Goal: Task Accomplishment & Management: Use online tool/utility

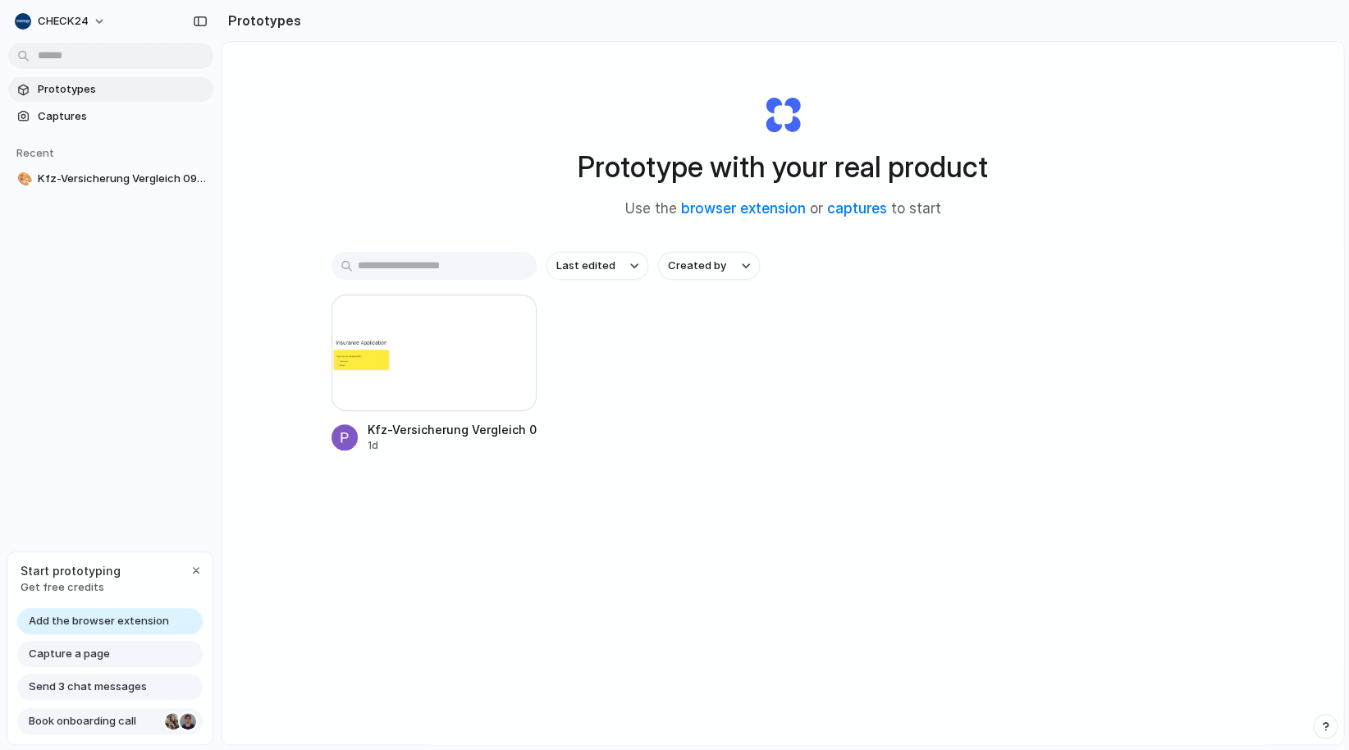
click at [185, 721] on div at bounding box center [188, 721] width 16 height 16
click at [354, 37] on section "Prototypes" at bounding box center [783, 20] width 1123 height 41
click at [346, 15] on section "Prototypes" at bounding box center [783, 20] width 1123 height 41
click at [429, 258] on input "text" at bounding box center [433, 266] width 205 height 28
click at [37, 114] on link "Captures" at bounding box center [110, 116] width 205 height 25
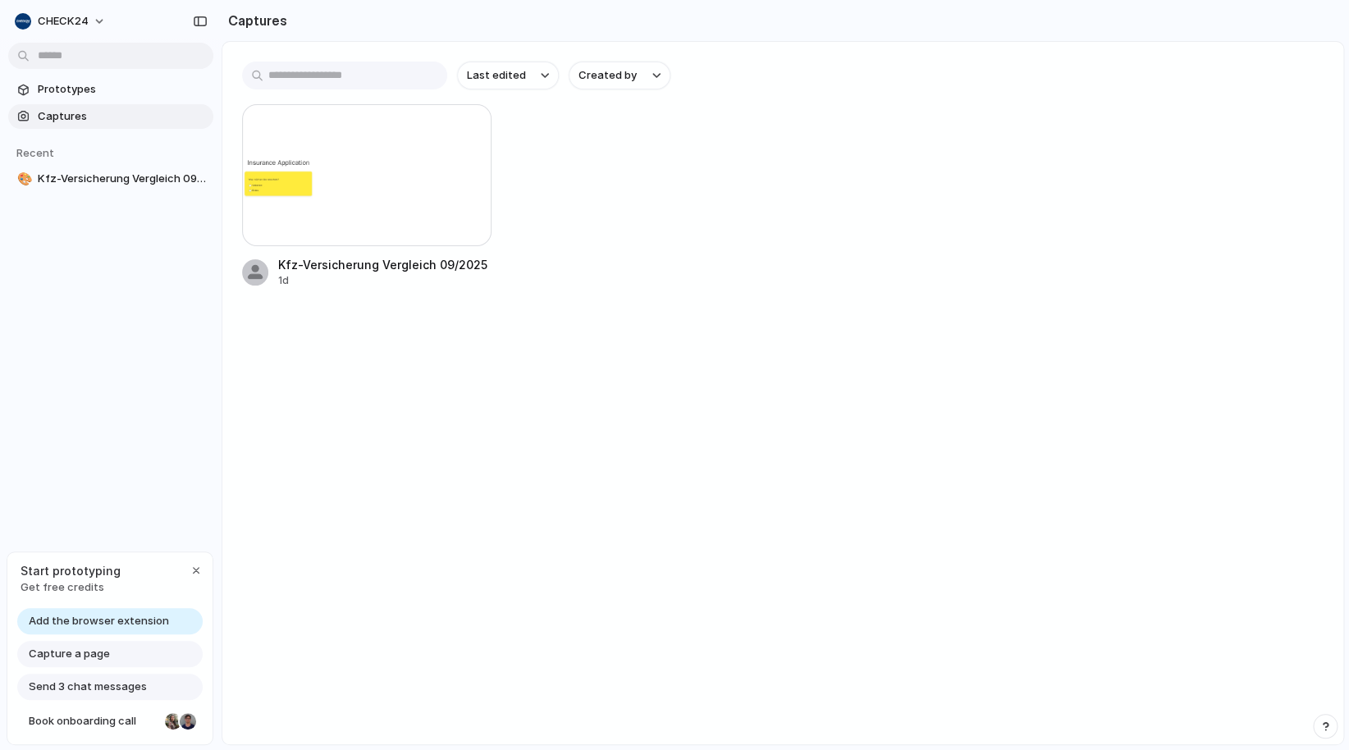
click at [715, 177] on div "Kfz-Versicherung Vergleich 09/2025 1d" at bounding box center [782, 196] width 1081 height 184
click at [352, 21] on section "Captures" at bounding box center [783, 20] width 1123 height 41
click at [243, 21] on h2 "Captures" at bounding box center [255, 21] width 66 height 20
click at [71, 578] on span "Start prototyping" at bounding box center [71, 570] width 100 height 17
click at [96, 661] on div "Capture a page" at bounding box center [109, 654] width 185 height 26
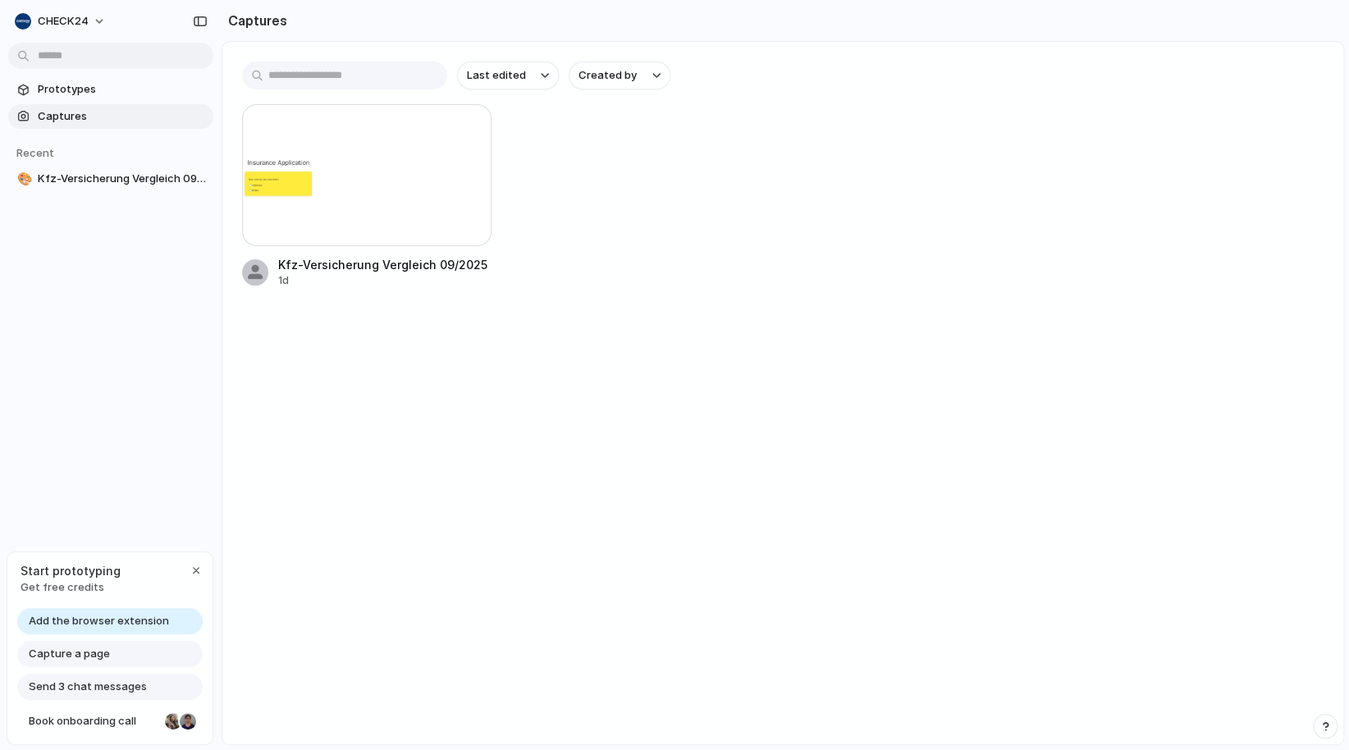
click at [89, 655] on span "Capture a page" at bounding box center [69, 654] width 81 height 16
click at [33, 660] on span "Capture a page" at bounding box center [69, 654] width 81 height 16
click at [43, 656] on span "Capture a page" at bounding box center [69, 654] width 81 height 16
click at [110, 185] on span "Kfz-Versicherung Vergleich 09/2025 - Versicherungsauswahl" at bounding box center [122, 179] width 169 height 16
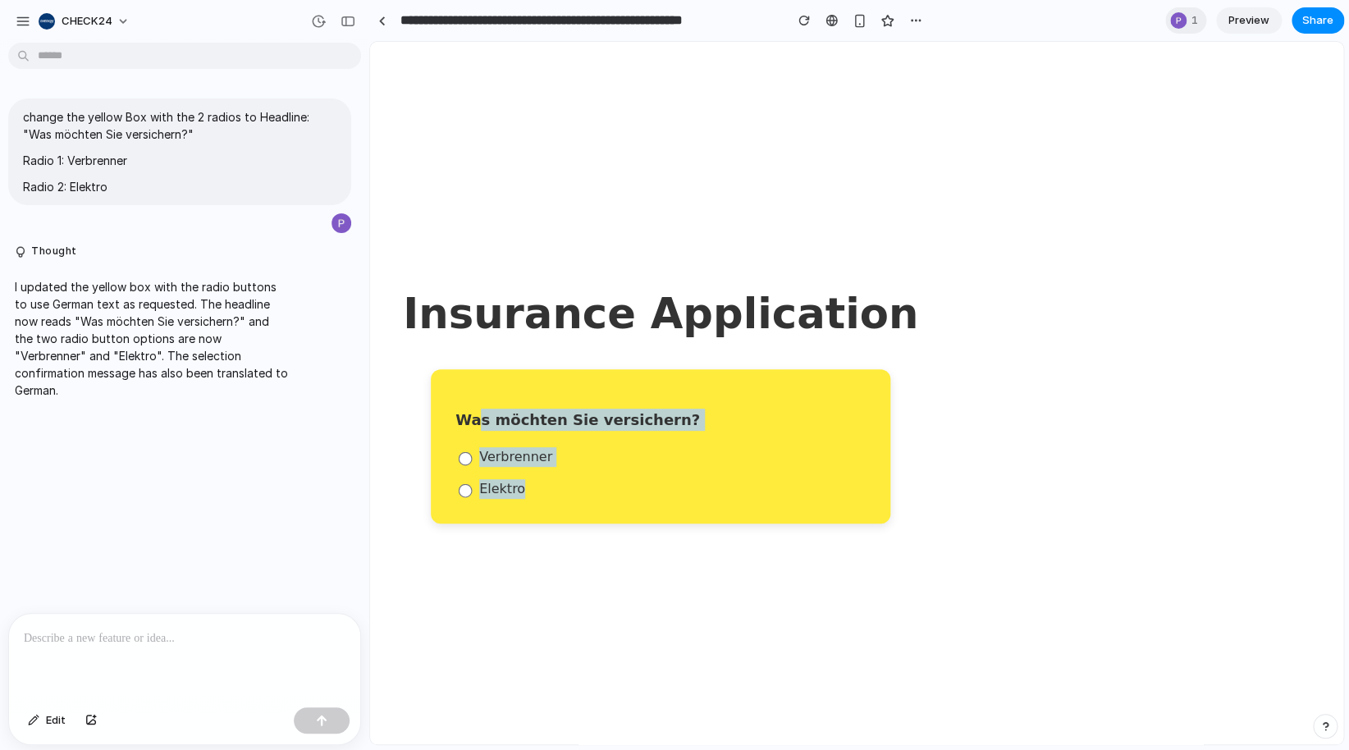
drag, startPoint x: 444, startPoint y: 420, endPoint x: 537, endPoint y: 492, distance: 117.0
click at [537, 492] on div "Was möchten Sie versichern? Verbrenner Elektro" at bounding box center [661, 446] width 460 height 154
click at [460, 482] on label "Elektro" at bounding box center [660, 489] width 410 height 20
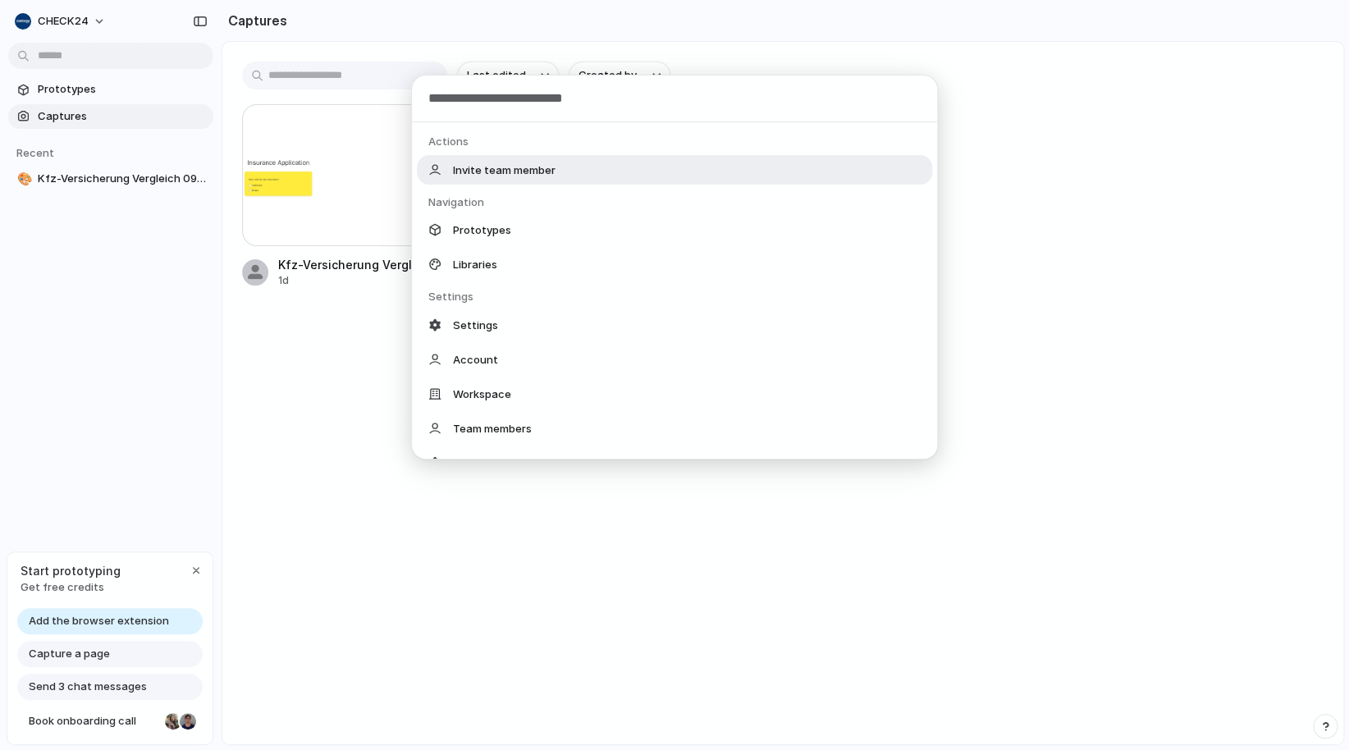
click at [90, 50] on body "CHECK24 Prototypes Captures Recent 🎨 Kfz-Versicherung Vergleich 09/2025 - Versi…" at bounding box center [674, 375] width 1349 height 750
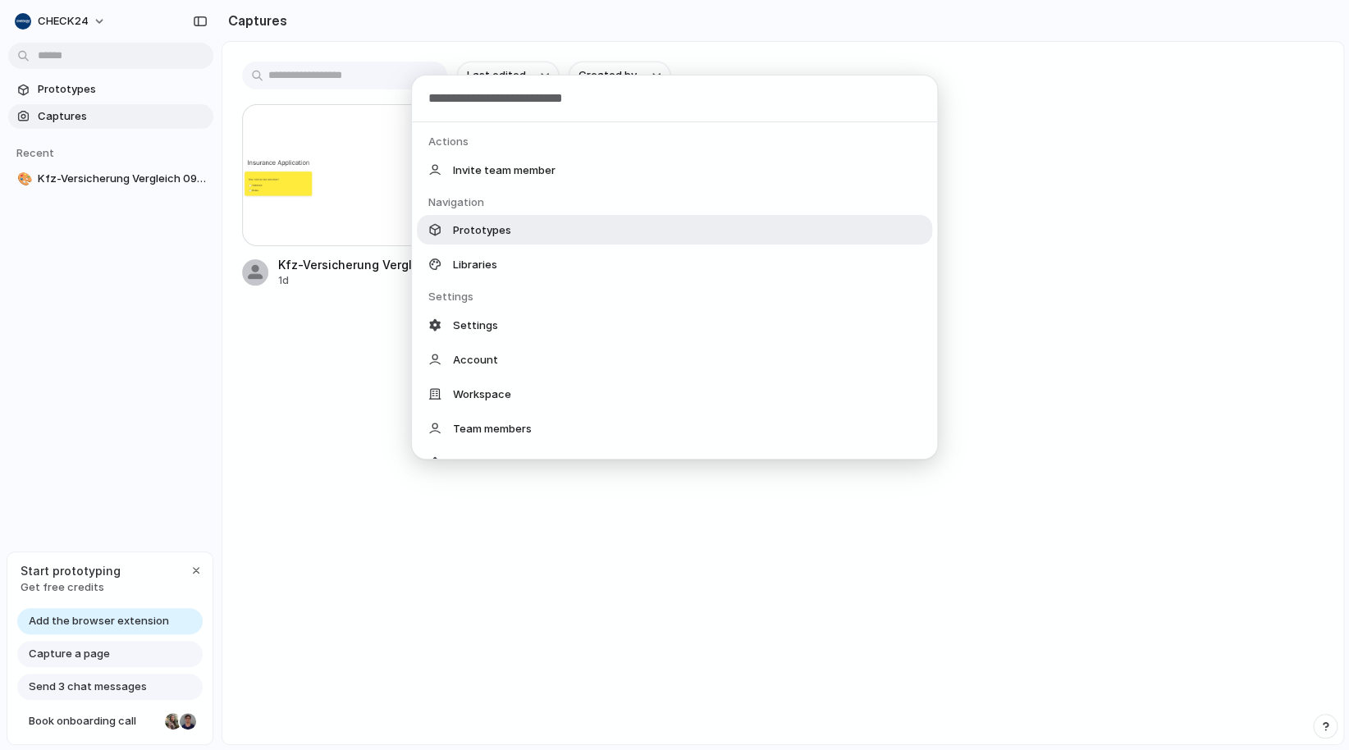
click at [495, 242] on div "Prototypes" at bounding box center [674, 230] width 515 height 30
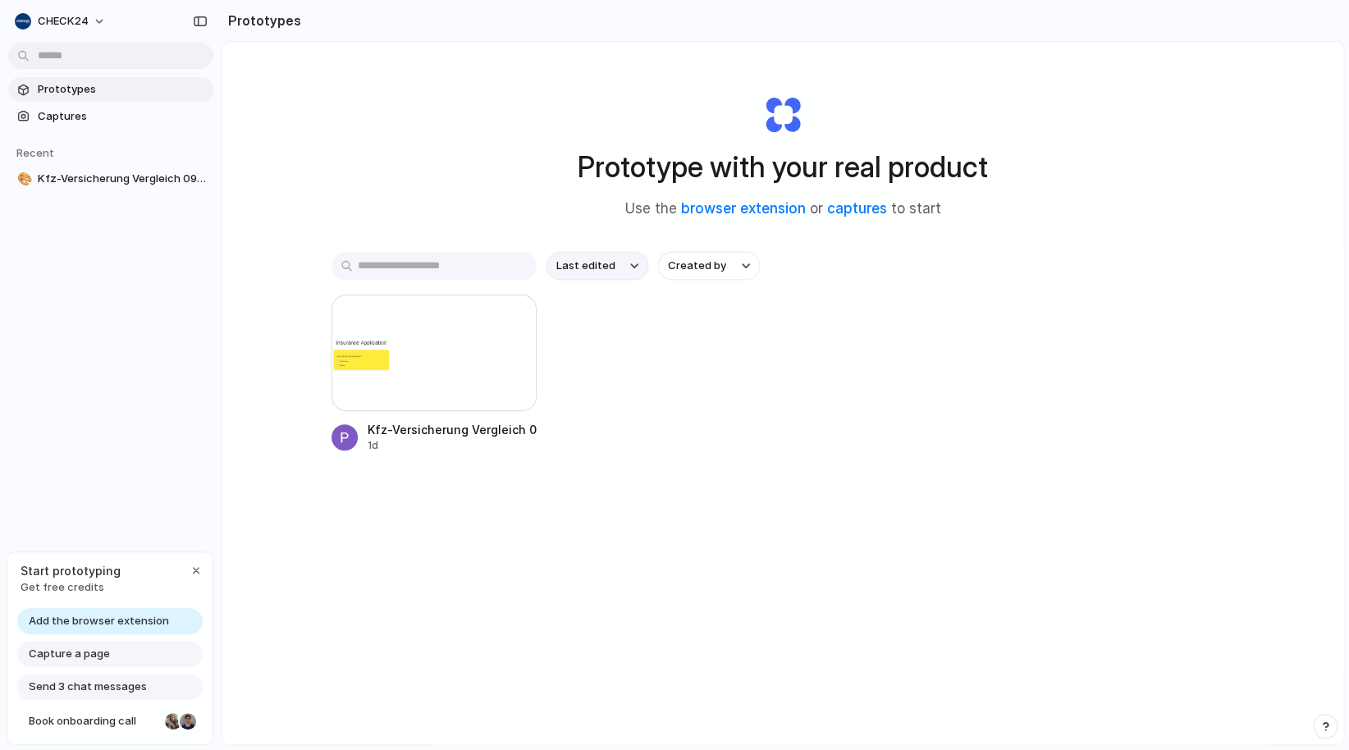
click at [602, 264] on span "Last edited" at bounding box center [585, 266] width 59 height 16
click at [679, 277] on div "Last edited Last created Alphabetical" at bounding box center [674, 375] width 1349 height 750
click at [716, 266] on span "Created by" at bounding box center [697, 266] width 58 height 16
click at [997, 369] on div "All users Pascal Dekelver" at bounding box center [674, 375] width 1349 height 750
click at [92, 21] on button "CHECK24" at bounding box center [61, 21] width 106 height 26
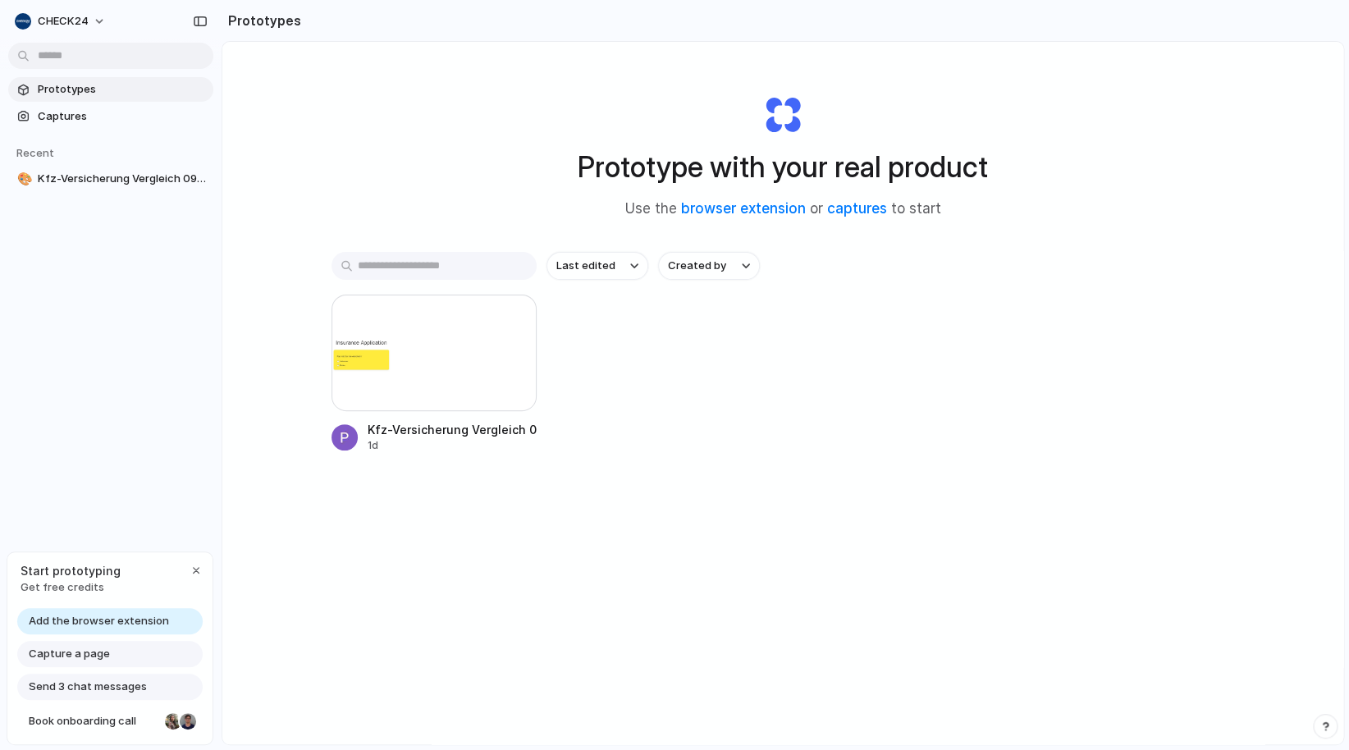
click at [559, 653] on div "Settings Invite members Change theme Sign out" at bounding box center [674, 375] width 1349 height 750
click at [82, 656] on span "Capture a page" at bounding box center [69, 654] width 81 height 16
click at [114, 656] on div "Capture a page" at bounding box center [109, 654] width 185 height 26
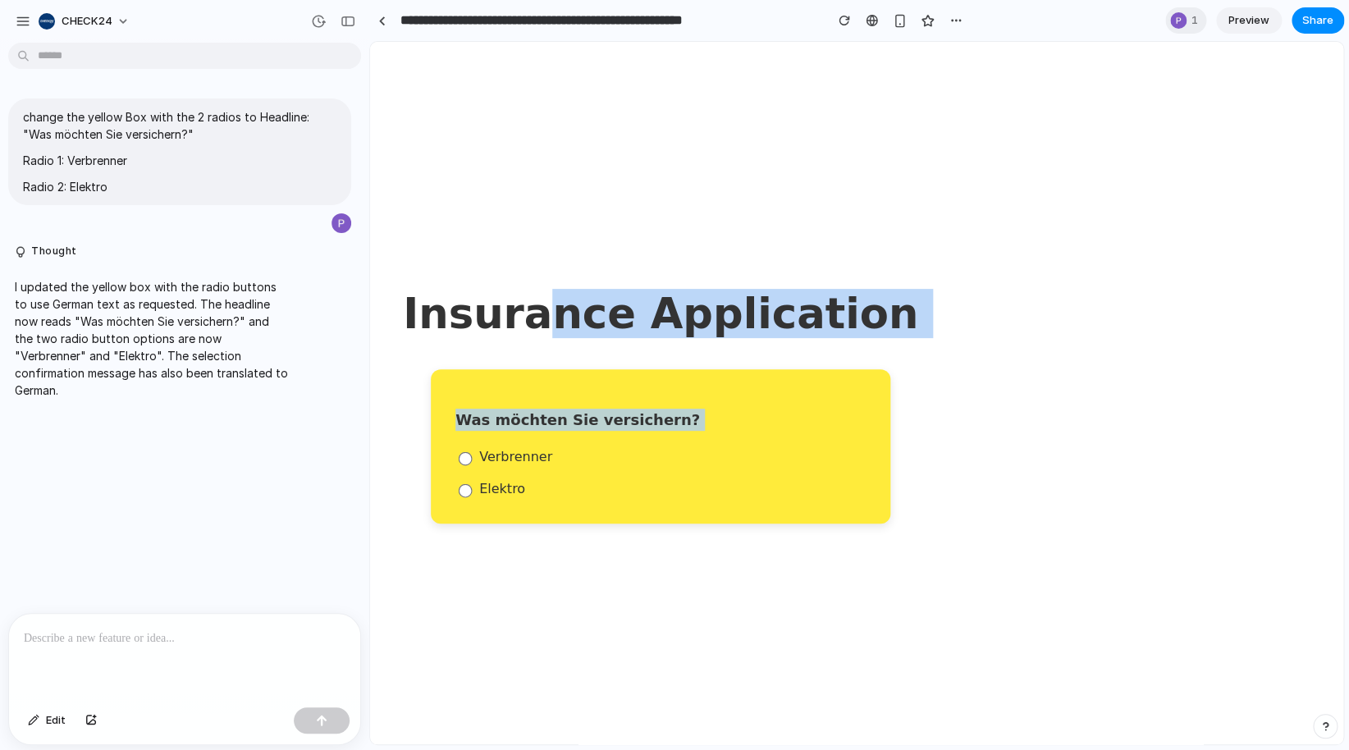
drag, startPoint x: 519, startPoint y: 301, endPoint x: 751, endPoint y: 442, distance: 271.0
click at [751, 442] on div "Insurance Application Was möchten Sie versichern? Verbrenner Elektro" at bounding box center [660, 393] width 581 height 327
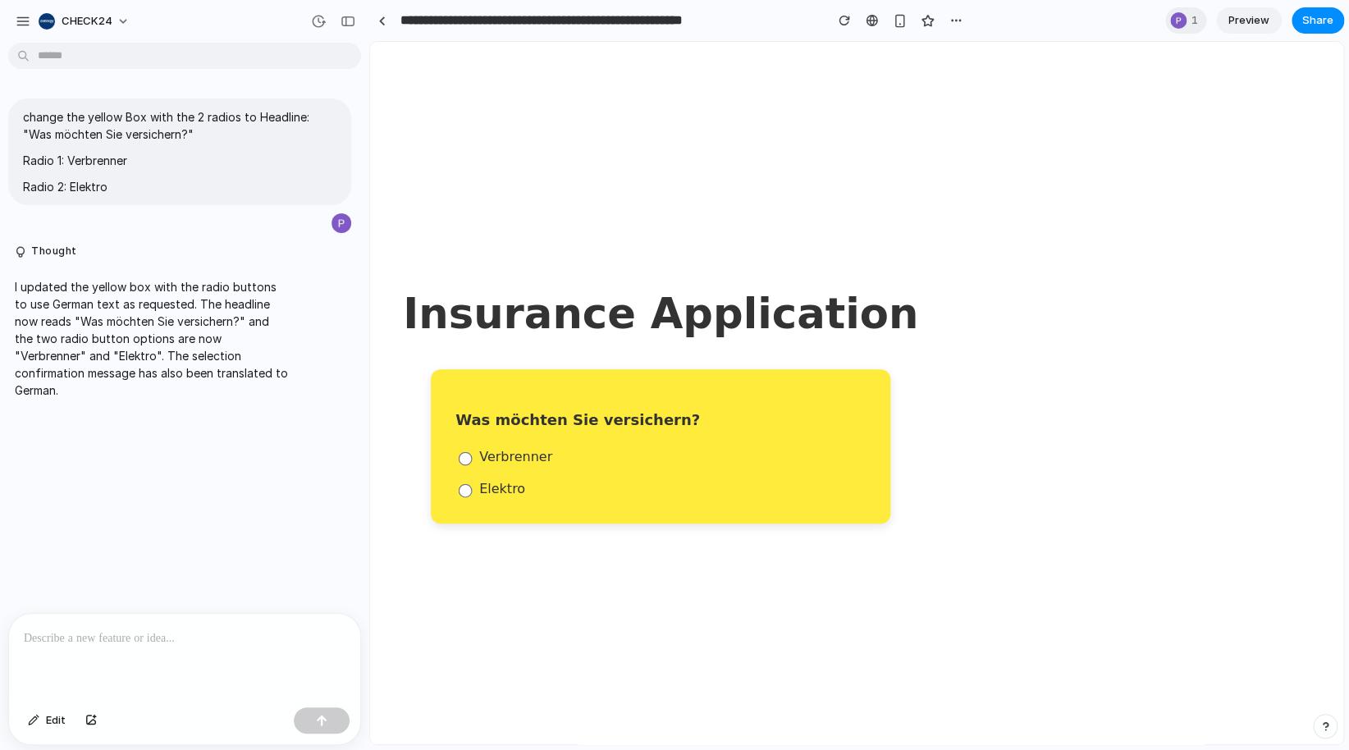
click at [970, 390] on body "Insurance Application Was möchten Sie versichern? Verbrenner Elektro" at bounding box center [856, 393] width 973 height 702
click at [131, 642] on div at bounding box center [184, 657] width 351 height 87
drag, startPoint x: 53, startPoint y: 288, endPoint x: 155, endPoint y: 288, distance: 101.7
click at [155, 288] on p "I updated the yellow box with the radio buttons to use German text as requested…" at bounding box center [152, 338] width 274 height 121
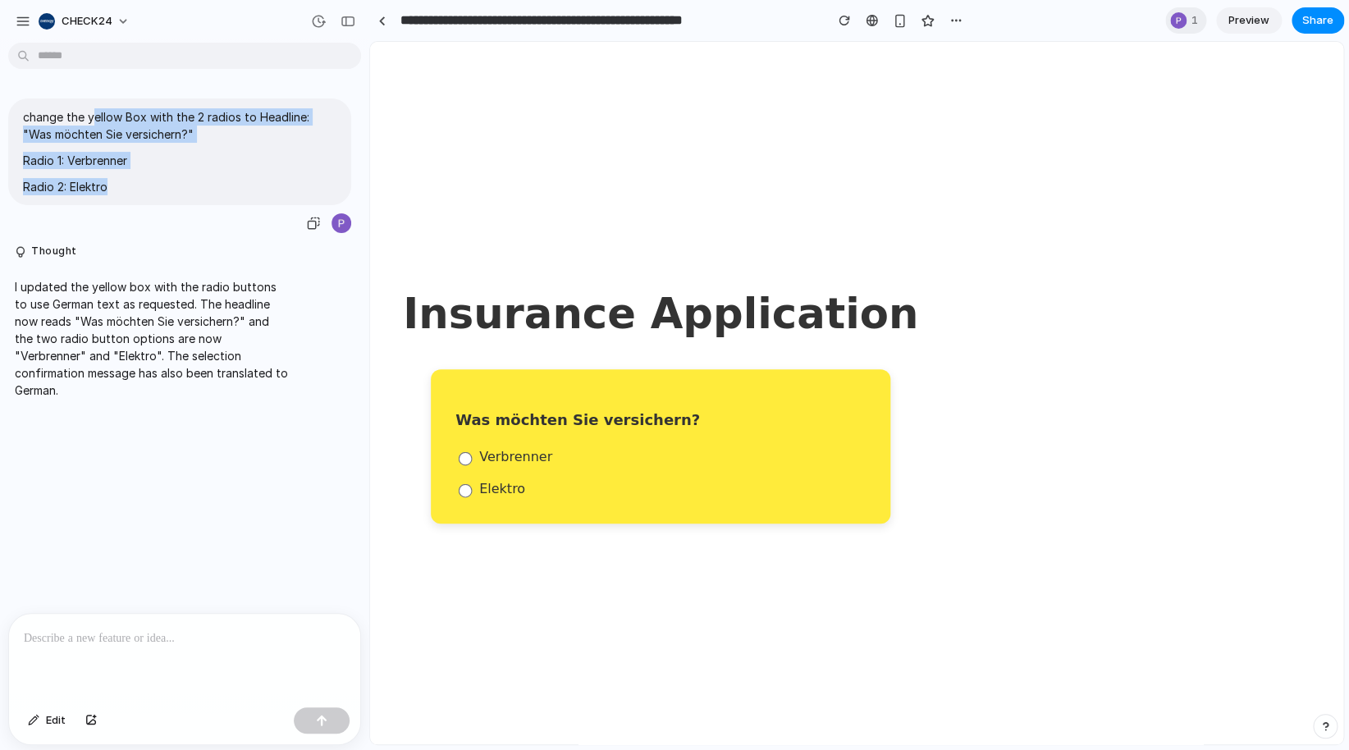
drag, startPoint x: 142, startPoint y: 116, endPoint x: 205, endPoint y: 201, distance: 106.2
click at [205, 195] on span "change the yellow Box with the 2 radios to Headline: "Was möchten Sie versicher…" at bounding box center [179, 151] width 313 height 87
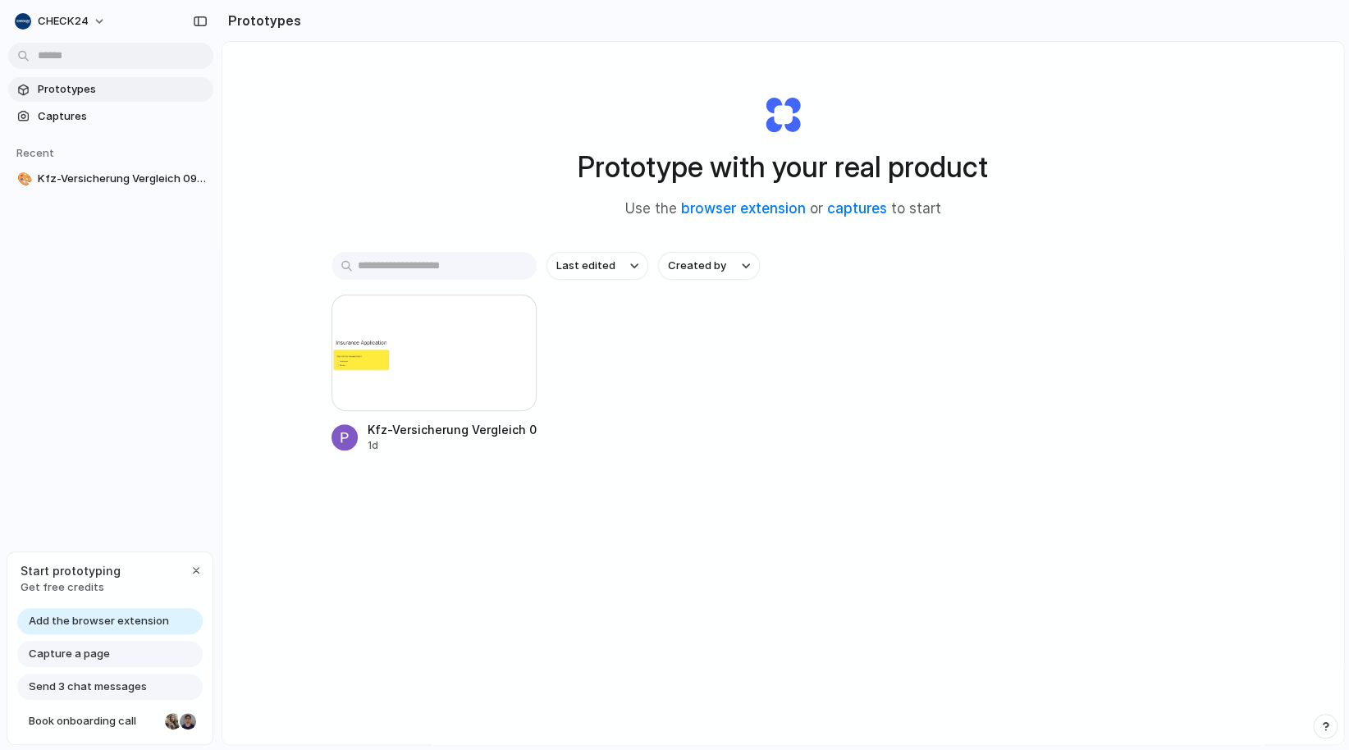
click at [60, 583] on span "Get free credits" at bounding box center [71, 587] width 100 height 16
click at [62, 572] on span "Start prototyping" at bounding box center [71, 570] width 100 height 17
click at [78, 688] on span "Send 3 chat messages" at bounding box center [88, 687] width 118 height 16
click at [87, 643] on div "Capture a page" at bounding box center [109, 654] width 185 height 26
click at [89, 660] on span "Capture a page" at bounding box center [69, 654] width 81 height 16
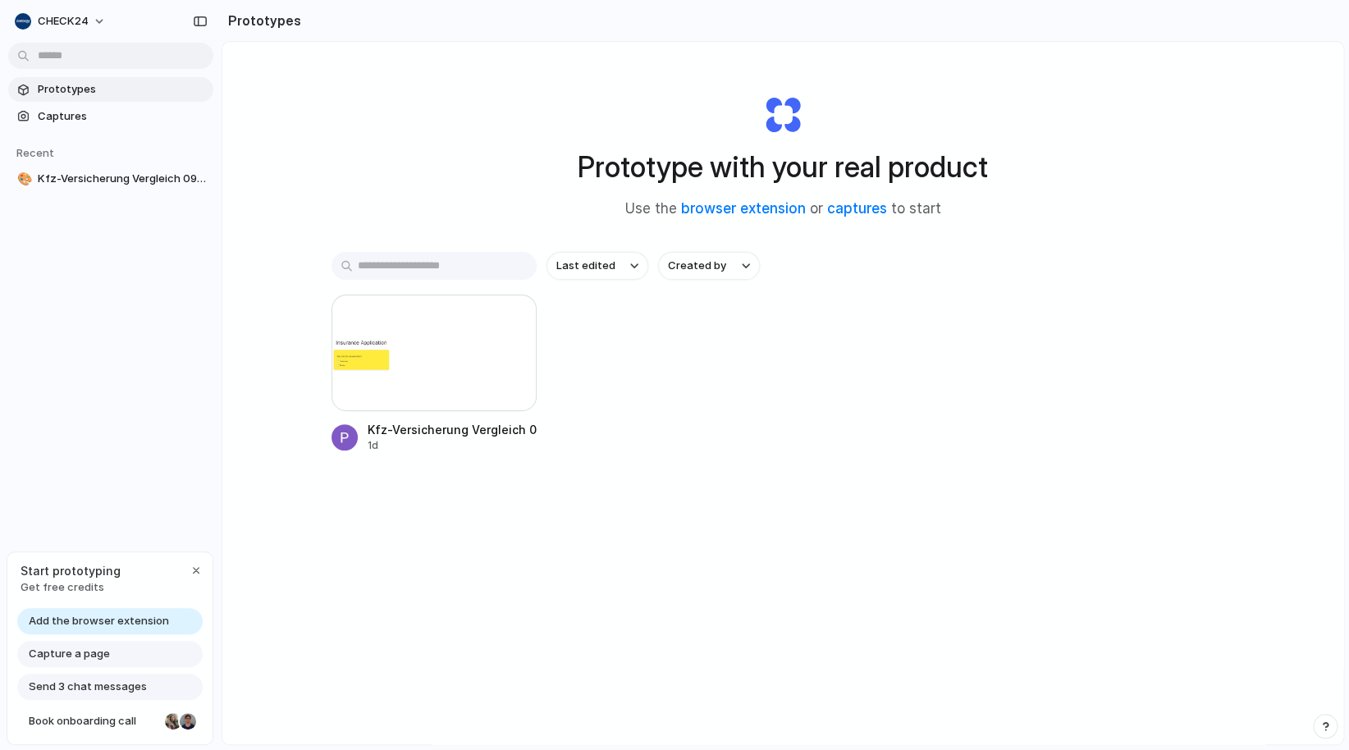
click at [94, 628] on span "Add the browser extension" at bounding box center [99, 621] width 140 height 16
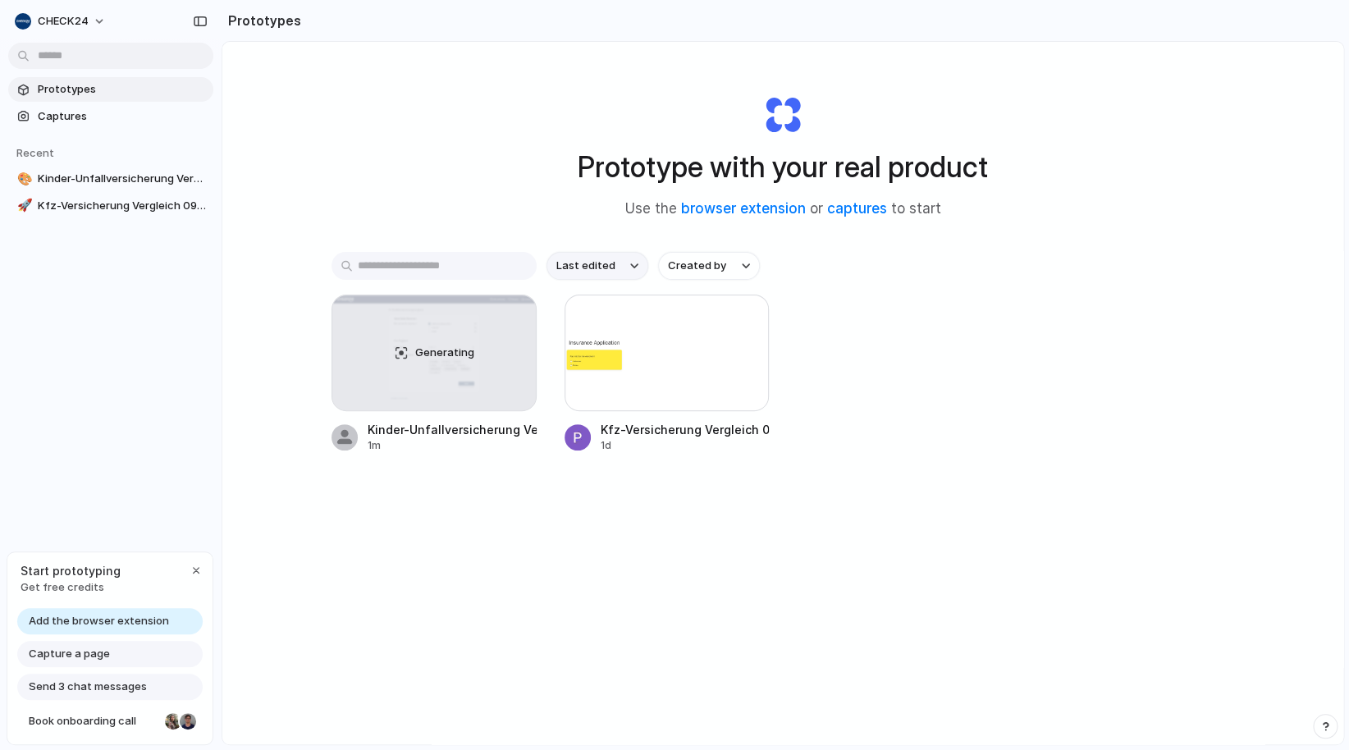
click at [609, 268] on button "Last edited" at bounding box center [597, 266] width 102 height 28
click at [1018, 290] on div "Last edited Last created Alphabetical" at bounding box center [674, 375] width 1349 height 750
